Goal: Task Accomplishment & Management: Complete application form

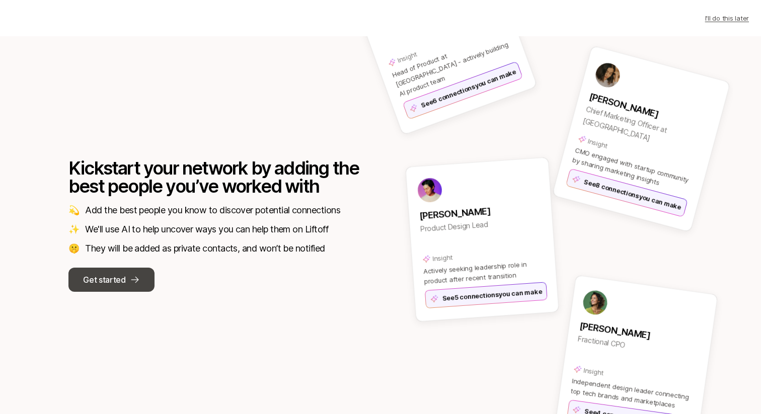
click at [137, 285] on button "Get started" at bounding box center [111, 280] width 86 height 24
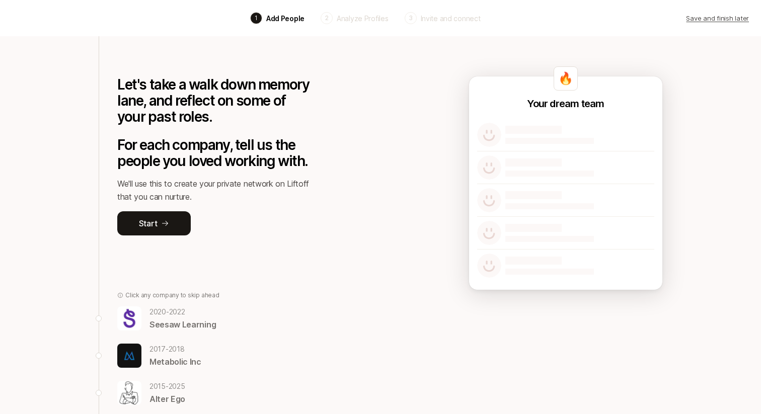
click at [462, 27] on div "Back 1 Add People 2 Analyze Profiles 3 Invite and connect Save and finish later" at bounding box center [380, 18] width 761 height 36
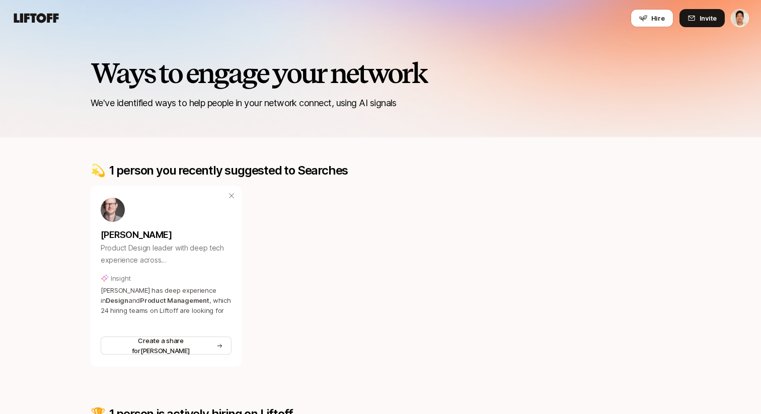
click at [353, 43] on div "Ways to engage your network We've identified ways to help people in your networ…" at bounding box center [380, 68] width 761 height 138
click at [57, 20] on icon at bounding box center [36, 18] width 48 height 14
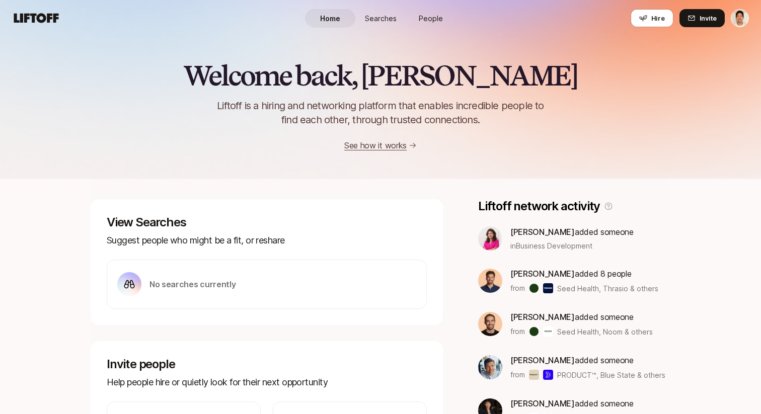
click at [506, 147] on div "Welcome back, Jeremy 👋 Liftoff is a hiring and networking platform that enables…" at bounding box center [380, 106] width 761 height 92
click at [431, 12] on link "People" at bounding box center [431, 18] width 50 height 19
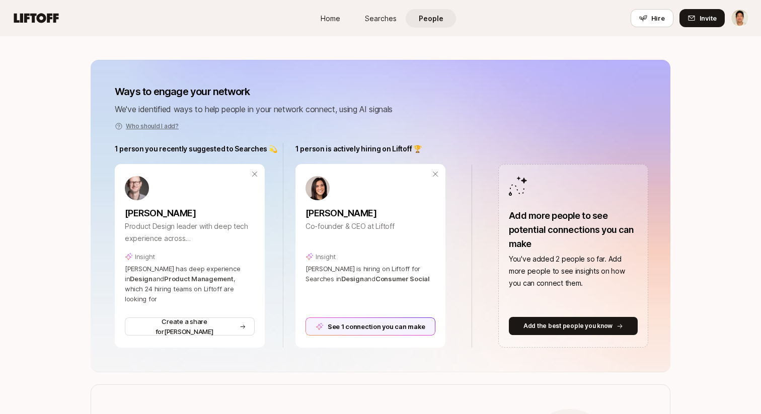
scroll to position [133, 0]
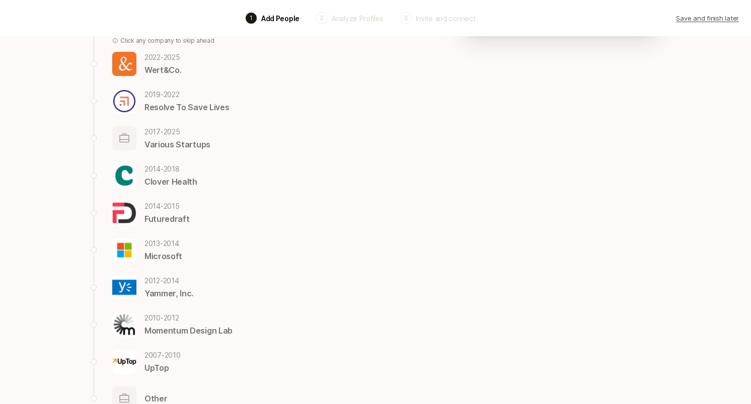
click at [153, 56] on p "2022 - 2025" at bounding box center [162, 57] width 37 height 12
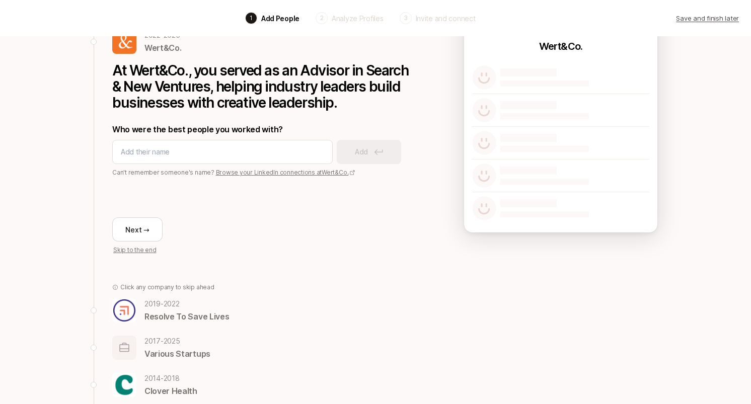
scroll to position [307, 0]
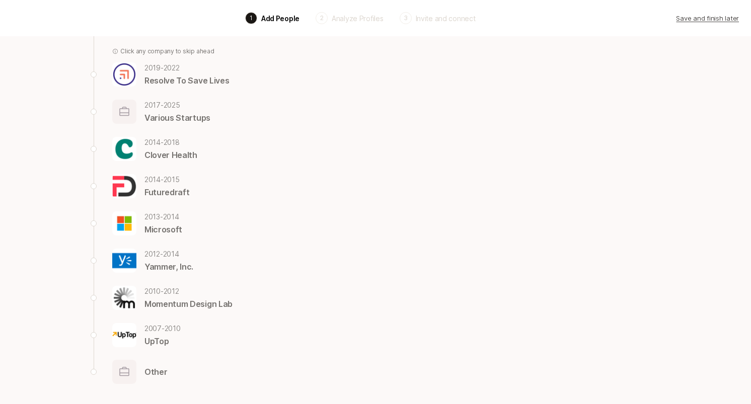
click at [158, 115] on p "Various Startups" at bounding box center [177, 117] width 66 height 13
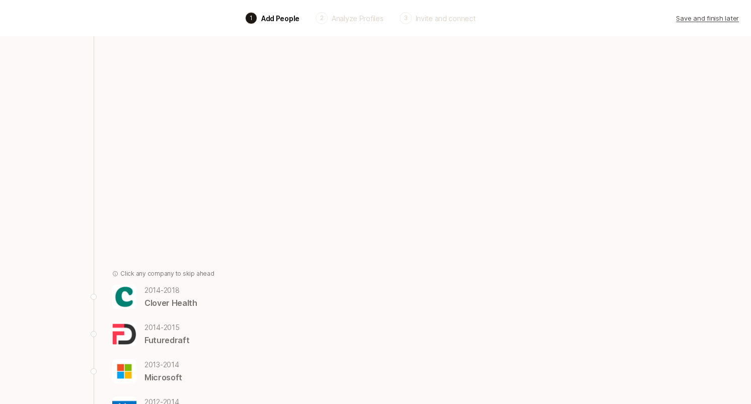
scroll to position [0, 0]
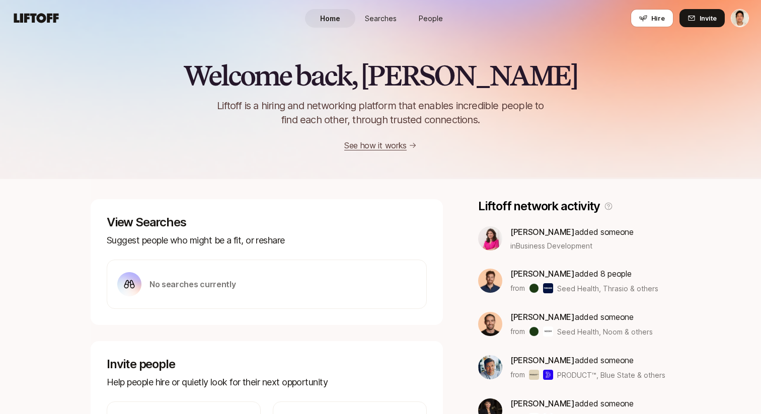
click at [433, 18] on span "People" at bounding box center [431, 18] width 24 height 11
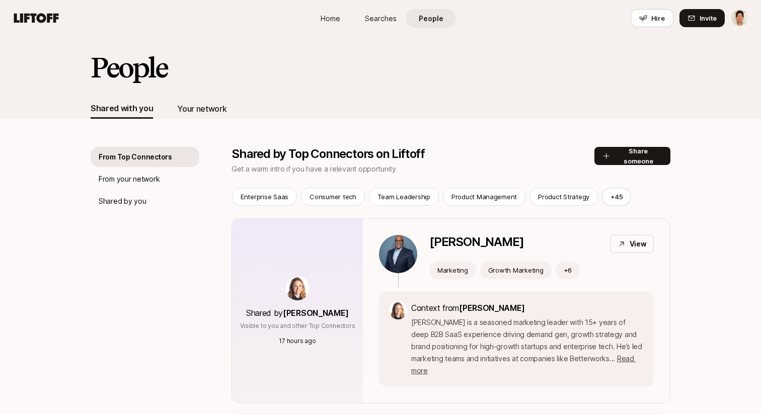
click at [200, 106] on div "Your network" at bounding box center [201, 108] width 49 height 13
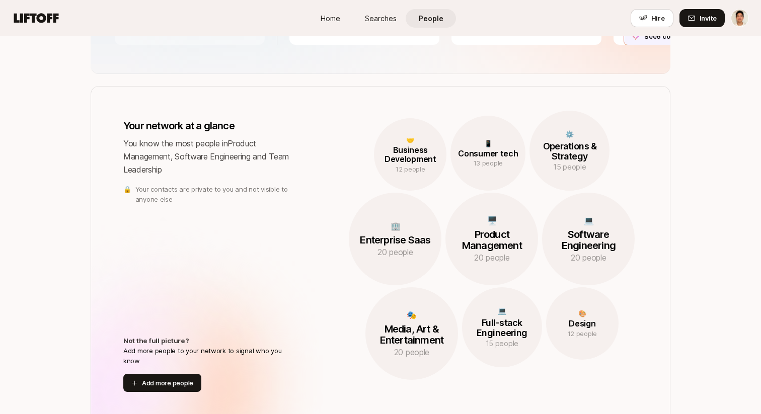
scroll to position [394, 0]
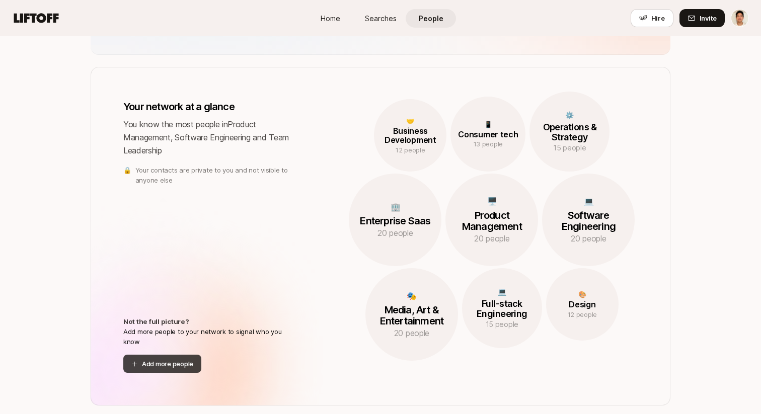
click at [172, 369] on button "Add more people" at bounding box center [162, 364] width 78 height 18
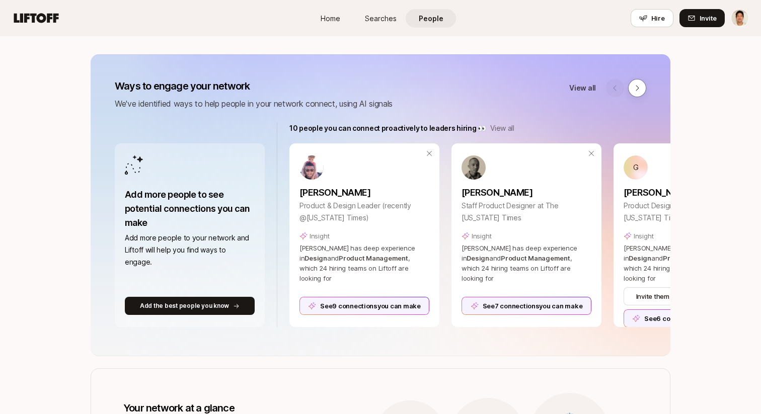
scroll to position [81, 0]
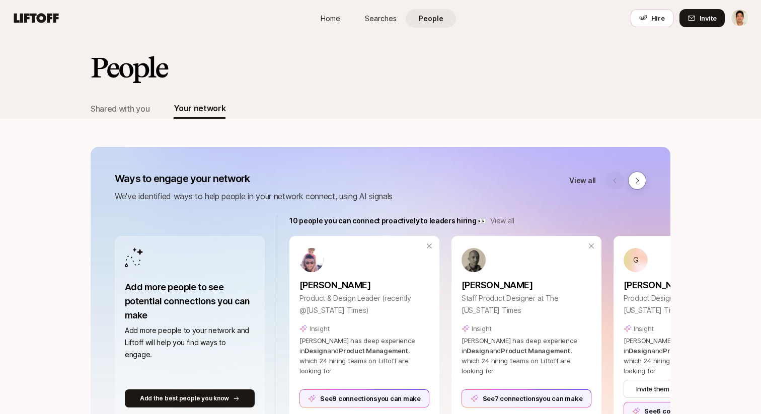
click at [683, 94] on div "People Shared with you Your network" at bounding box center [380, 77] width 761 height 83
click at [738, 22] on html "Home Searches People Hire Home Searches People Hire Hire Invite People Shared w…" at bounding box center [380, 207] width 761 height 414
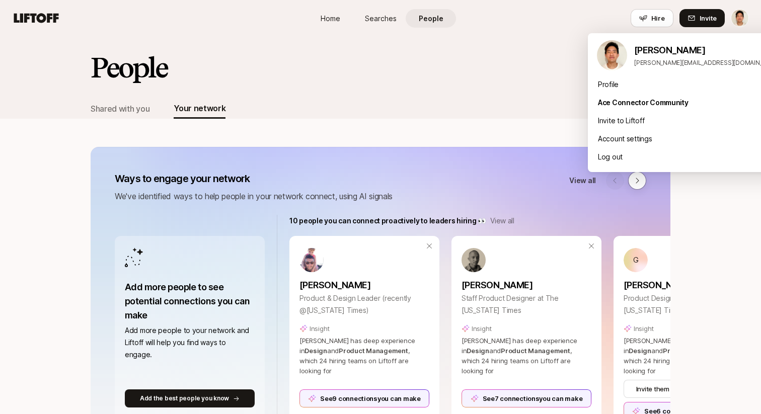
click at [374, 81] on html "Home Searches People Hire Home Searches People Hire Hire Invite People Shared w…" at bounding box center [380, 207] width 761 height 414
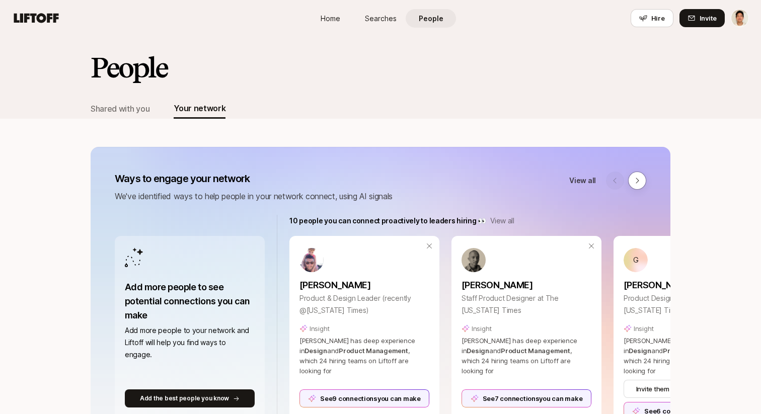
click at [413, 115] on div "Shared with you Your network" at bounding box center [381, 109] width 580 height 20
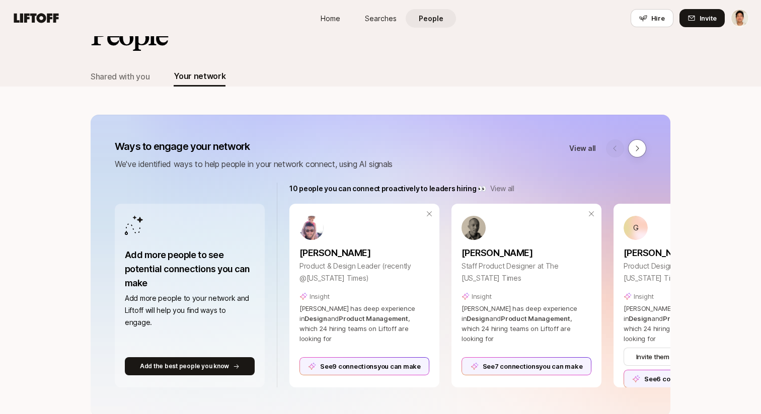
scroll to position [42, 0]
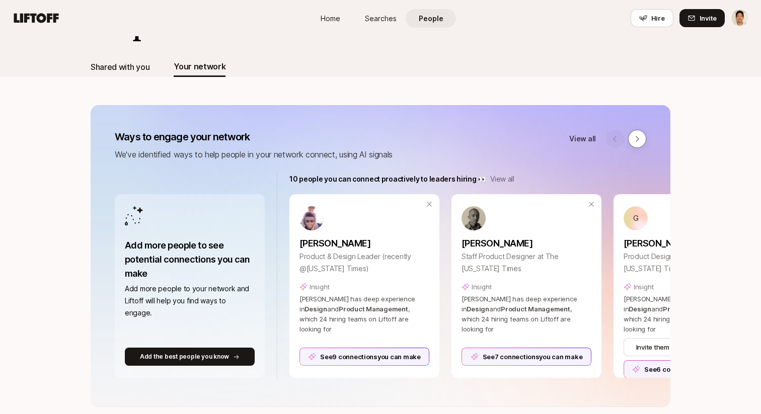
click at [119, 65] on div "Shared with you" at bounding box center [120, 66] width 59 height 13
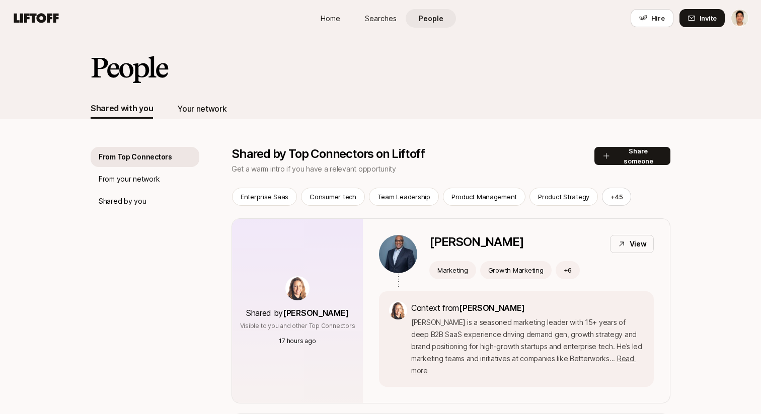
click at [207, 114] on div "Your network" at bounding box center [201, 108] width 49 height 13
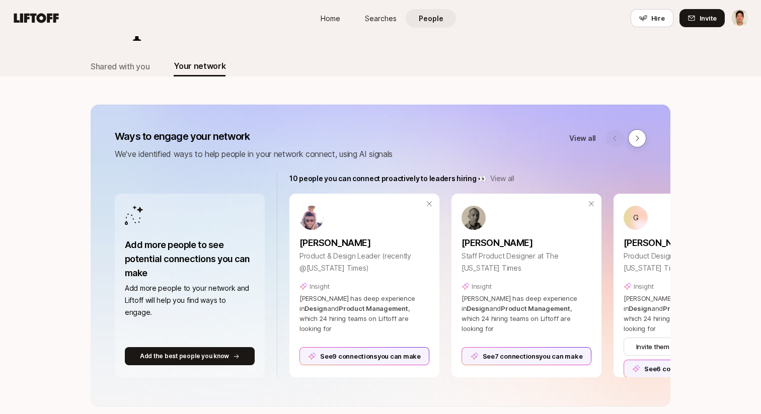
scroll to position [40, 0]
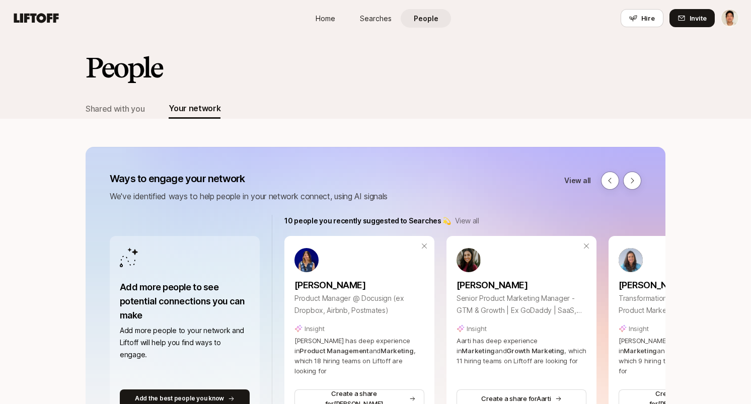
scroll to position [88, 0]
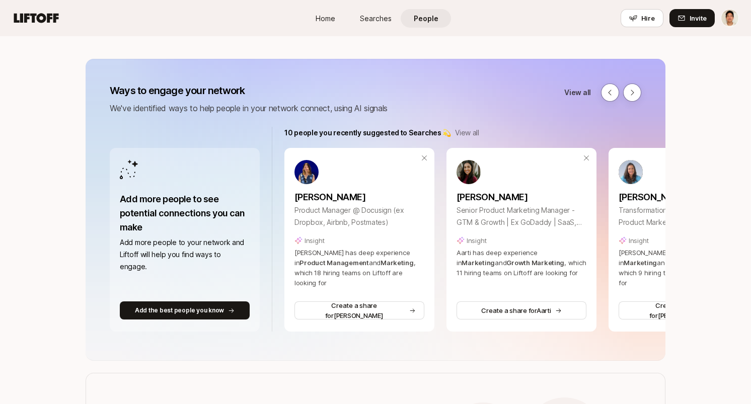
click at [92, 75] on div "Ways to engage your network We've identified ways to help people in your networ…" at bounding box center [376, 210] width 580 height 302
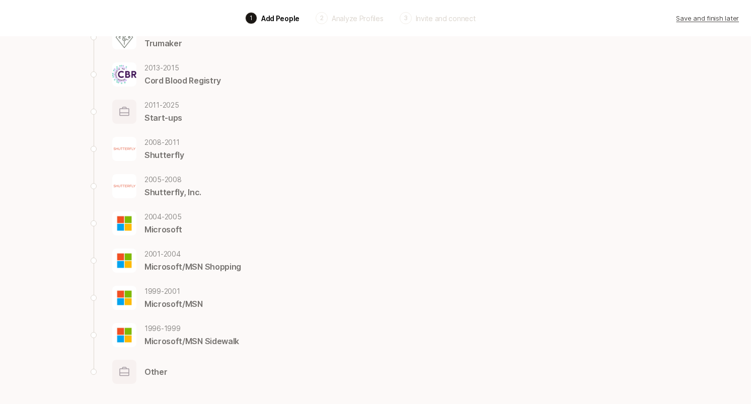
click at [159, 112] on p "Start-ups" at bounding box center [163, 117] width 38 height 13
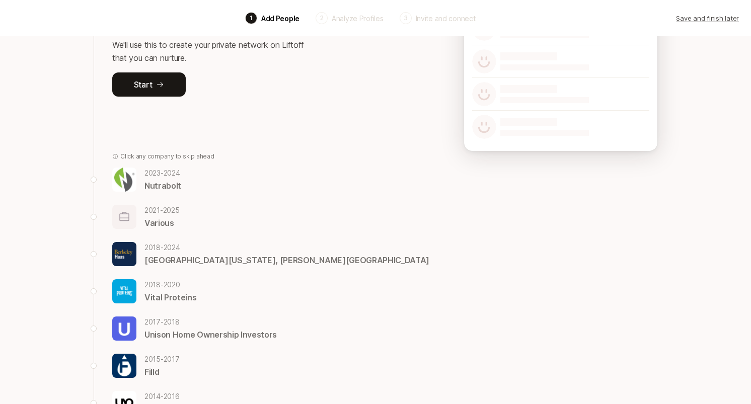
scroll to position [138, 0]
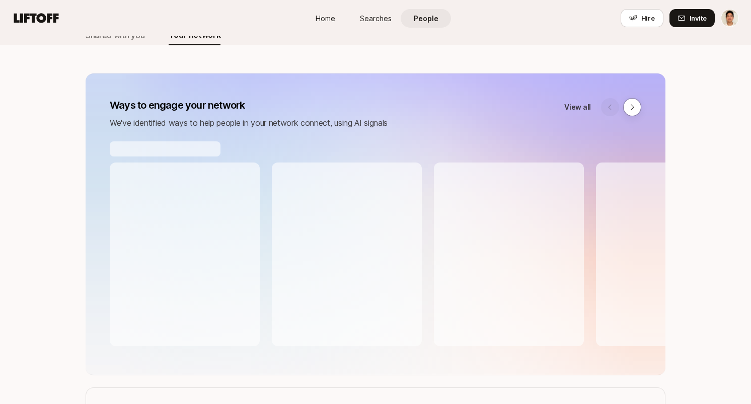
scroll to position [76, 0]
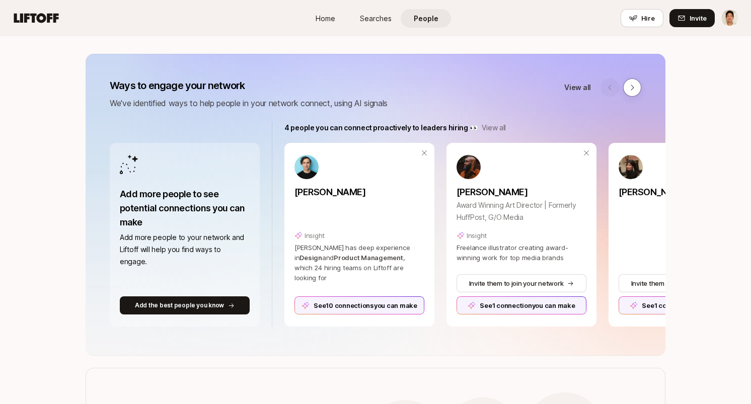
scroll to position [93, 0]
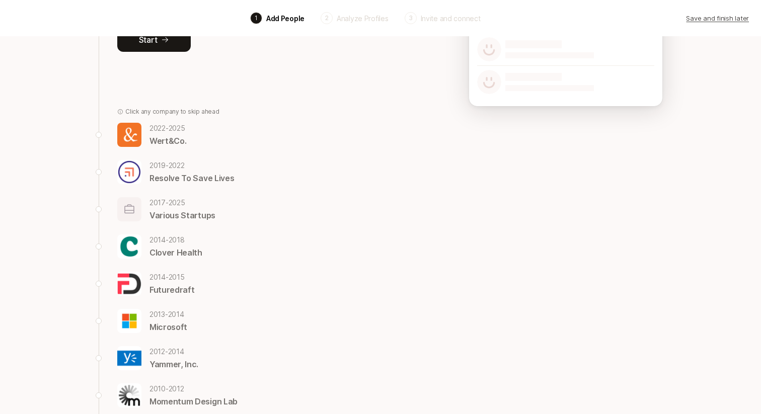
scroll to position [180, 0]
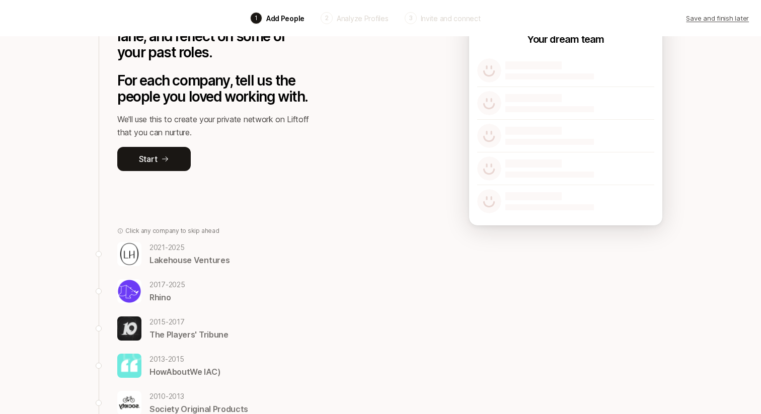
scroll to position [122, 0]
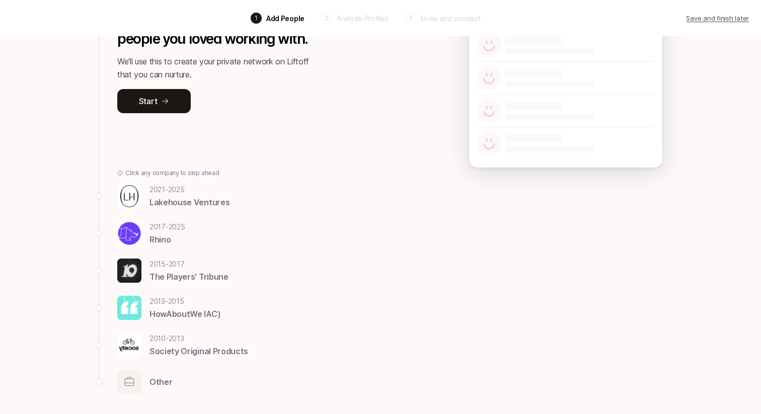
click at [146, 195] on div "[DATE] - [DATE] Lakehouse Ventures" at bounding box center [213, 196] width 193 height 25
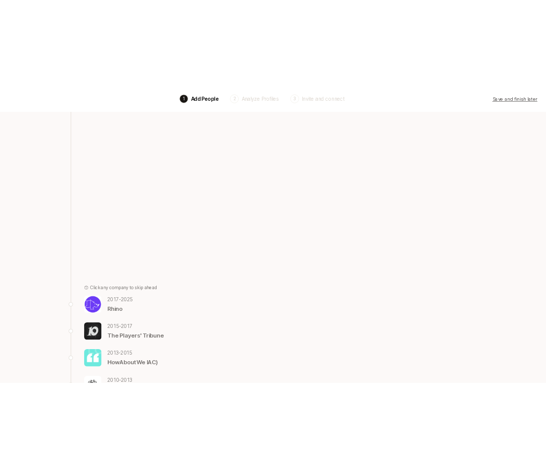
scroll to position [0, 0]
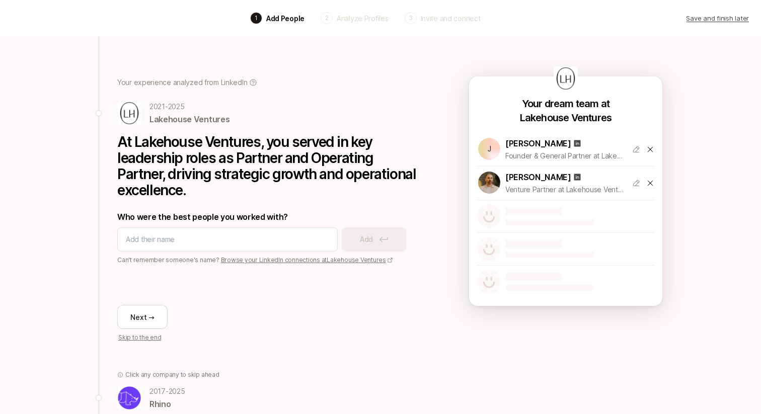
click at [162, 395] on p "[DATE] - [DATE]" at bounding box center [167, 391] width 36 height 12
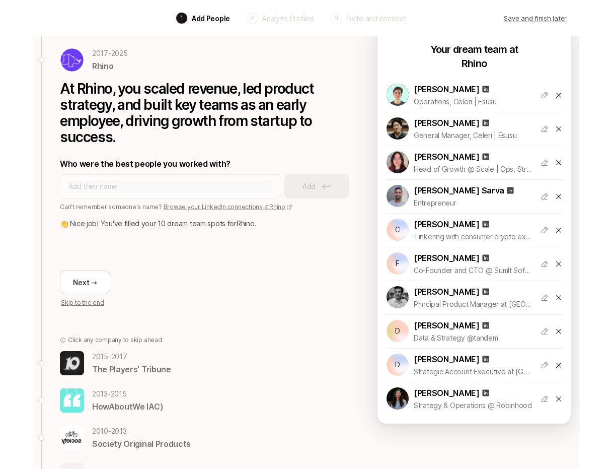
scroll to position [92, 0]
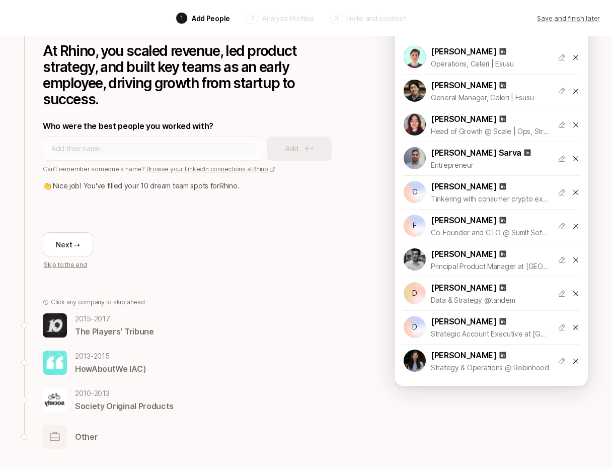
click at [210, 277] on div "Back to Lakehouse Ventures Your experience analyzed from LinkedIn [DATE] - [DAT…" at bounding box center [194, 112] width 302 height 337
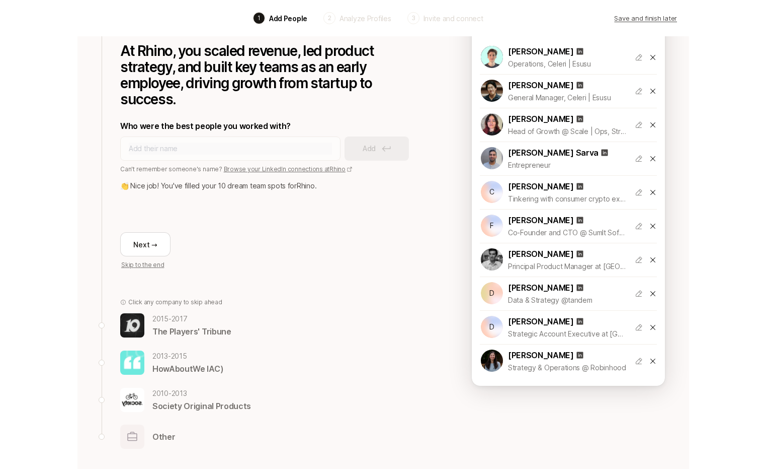
scroll to position [0, 0]
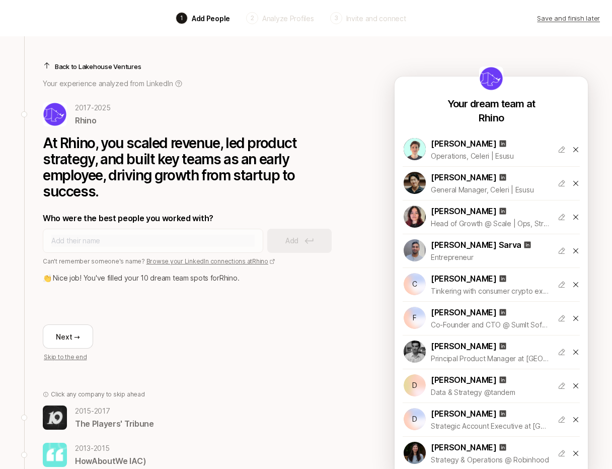
click at [103, 67] on p "Back to Lakehouse Ventures" at bounding box center [98, 66] width 86 height 10
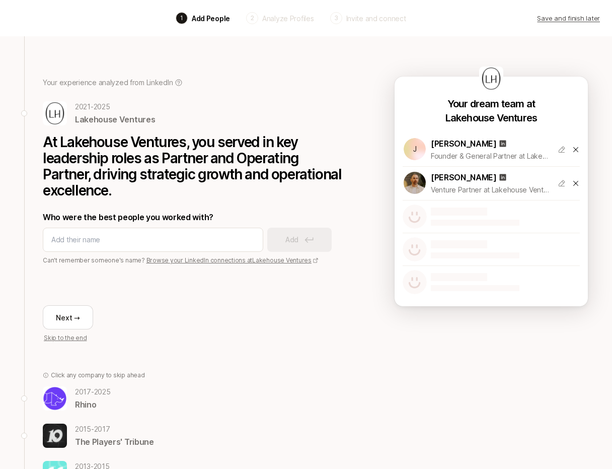
click at [144, 139] on p "At Lakehouse Ventures, you served in key leadership roles as Partner and Operat…" at bounding box center [194, 166] width 302 height 64
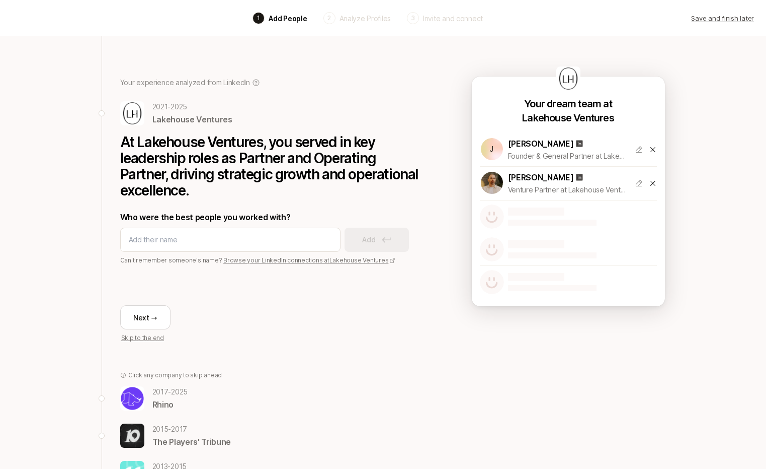
click at [146, 29] on div "Back 1 Add People 2 Analyze Profiles 3 Invite and connect Save and finish later" at bounding box center [383, 18] width 766 height 36
